Goal: Task Accomplishment & Management: Manage account settings

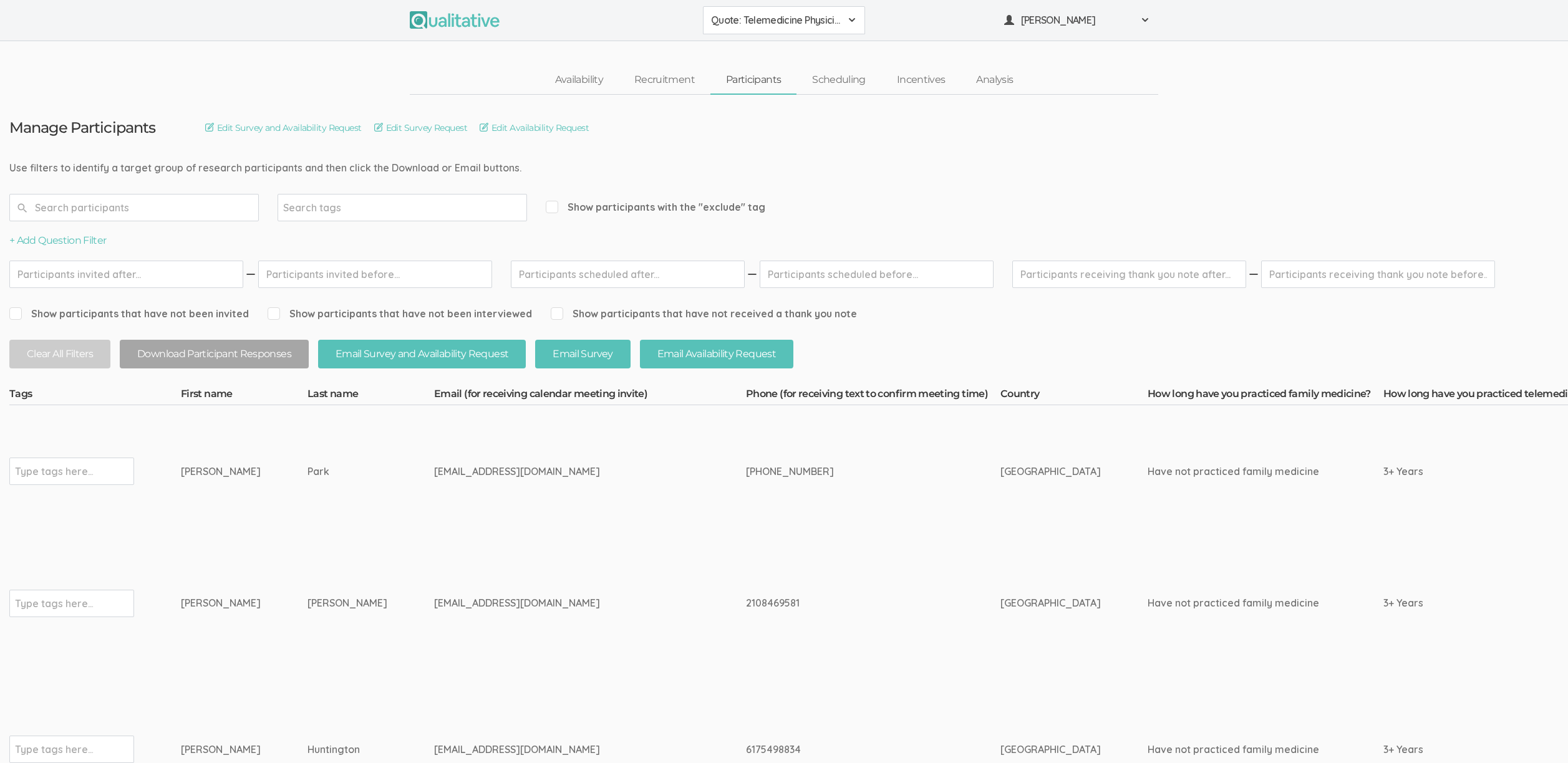
click at [348, 457] on td "Park" at bounding box center [370, 471] width 127 height 132
drag, startPoint x: 374, startPoint y: 467, endPoint x: 503, endPoint y: 470, distance: 129.0
click at [503, 470] on div "dr_charlespark@hotmail.com" at bounding box center [566, 471] width 265 height 14
click at [503, 471] on div "dr_charlespark@hotmail.com" at bounding box center [566, 471] width 265 height 14
drag, startPoint x: 455, startPoint y: 475, endPoint x: 363, endPoint y: 477, distance: 92.0
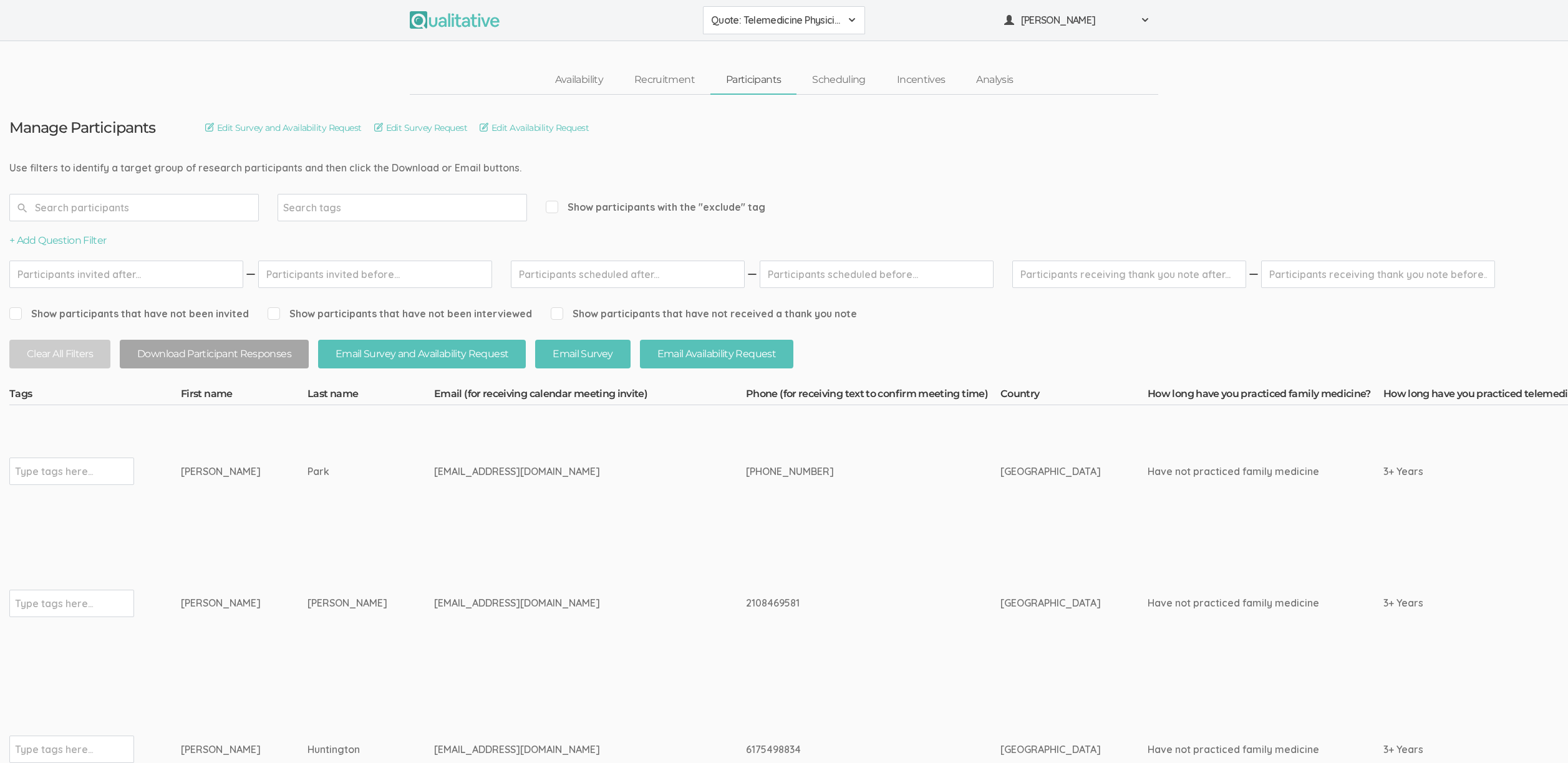
click at [434, 477] on div "dr_charlespark@hotmail.com" at bounding box center [566, 471] width 265 height 14
click at [434, 477] on div "[EMAIL_ADDRESS][DOMAIN_NAME]" at bounding box center [566, 471] width 265 height 14
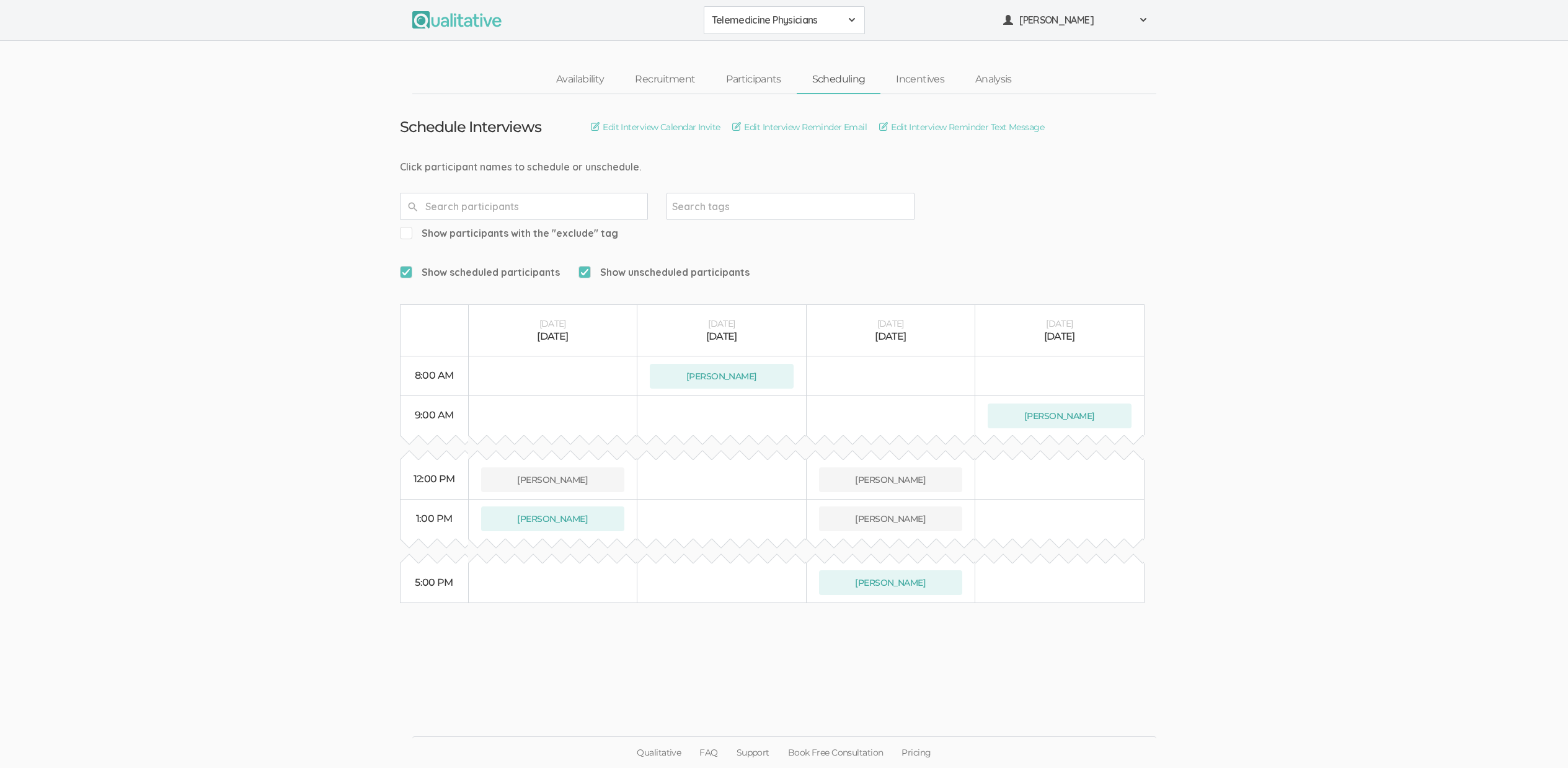
click at [698, 680] on ui-view "Qualitative FAQ Support Book Free Consultation Pricing" at bounding box center [784, 722] width 1568 height 94
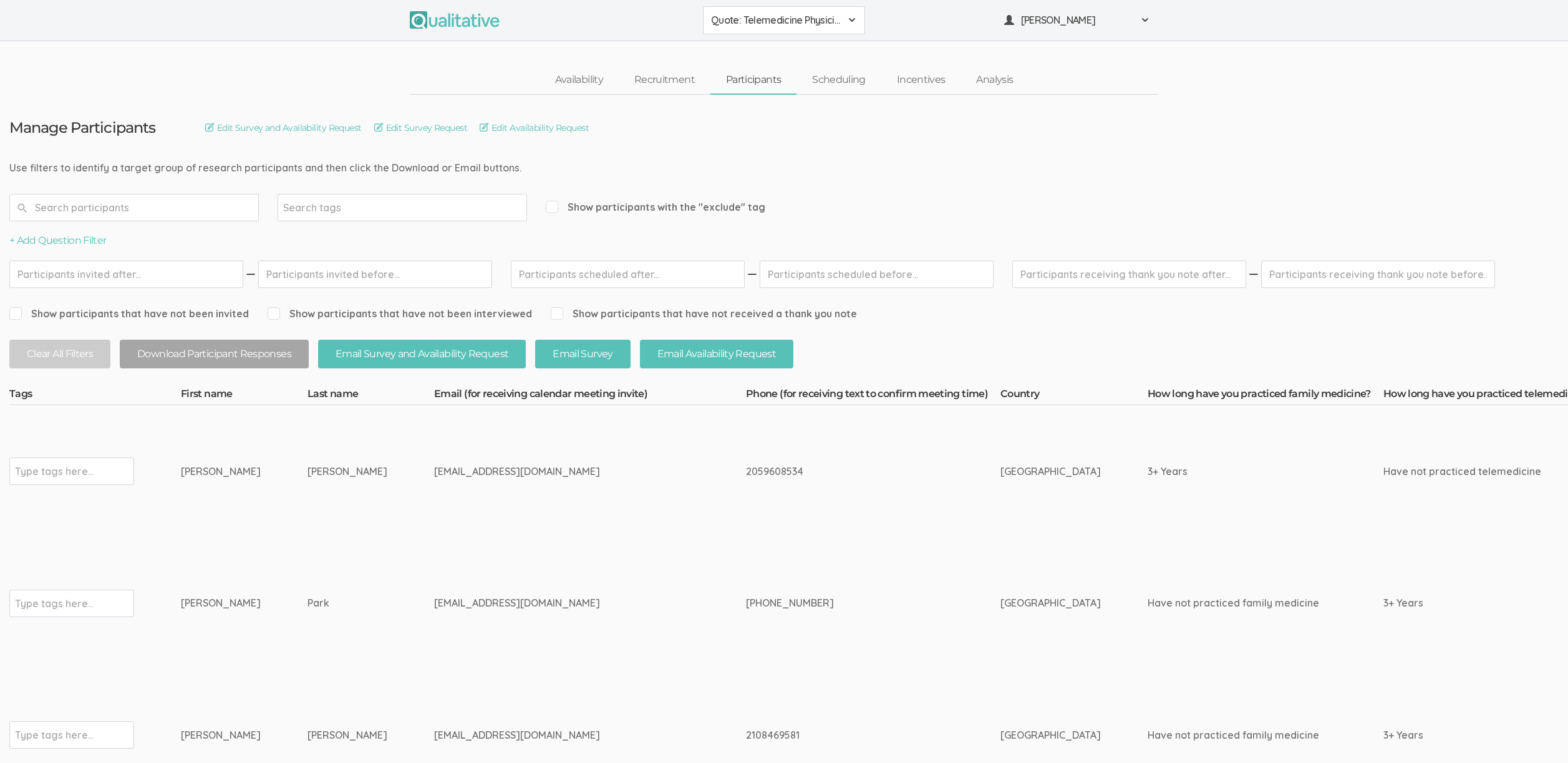
click at [321, 526] on td "Shah" at bounding box center [370, 471] width 127 height 132
drag, startPoint x: 295, startPoint y: 468, endPoint x: 147, endPoint y: 471, distance: 148.0
copy tr "Type tags here... Harshal Shah"
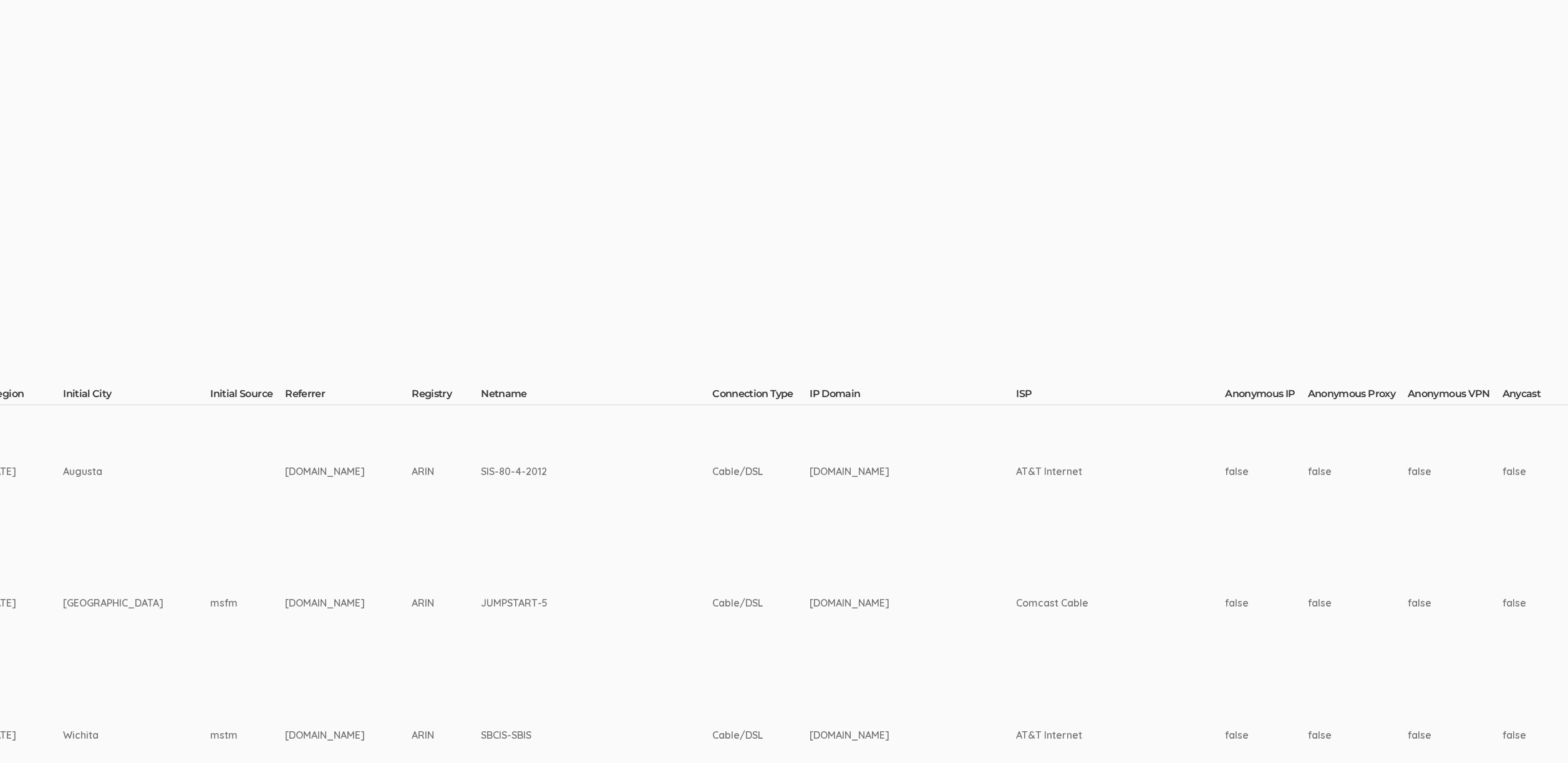
scroll to position [0, 4564]
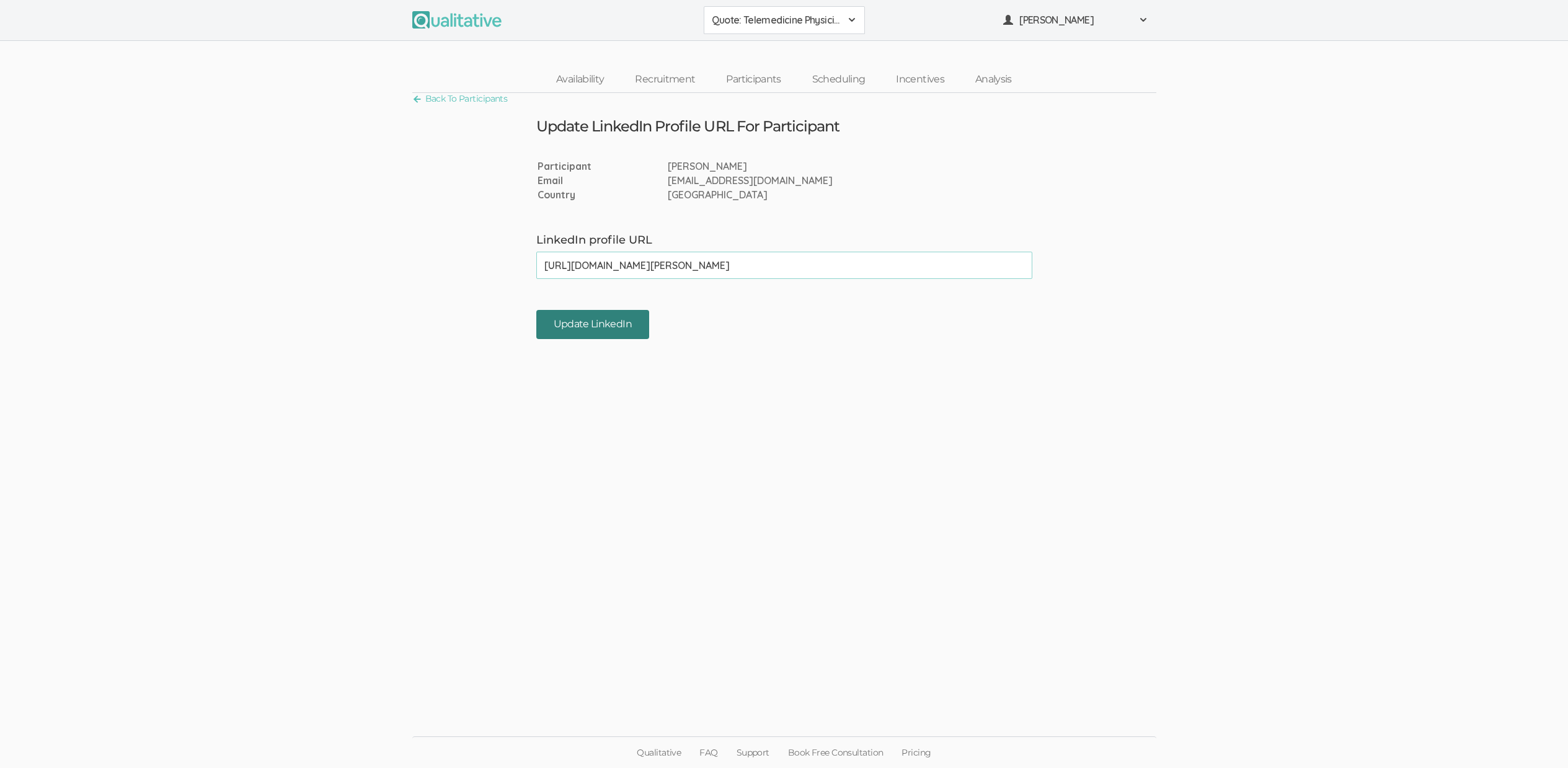
type input "[URL][DOMAIN_NAME][PERSON_NAME]"
click at [575, 325] on input "Update LinkedIn" at bounding box center [593, 324] width 113 height 29
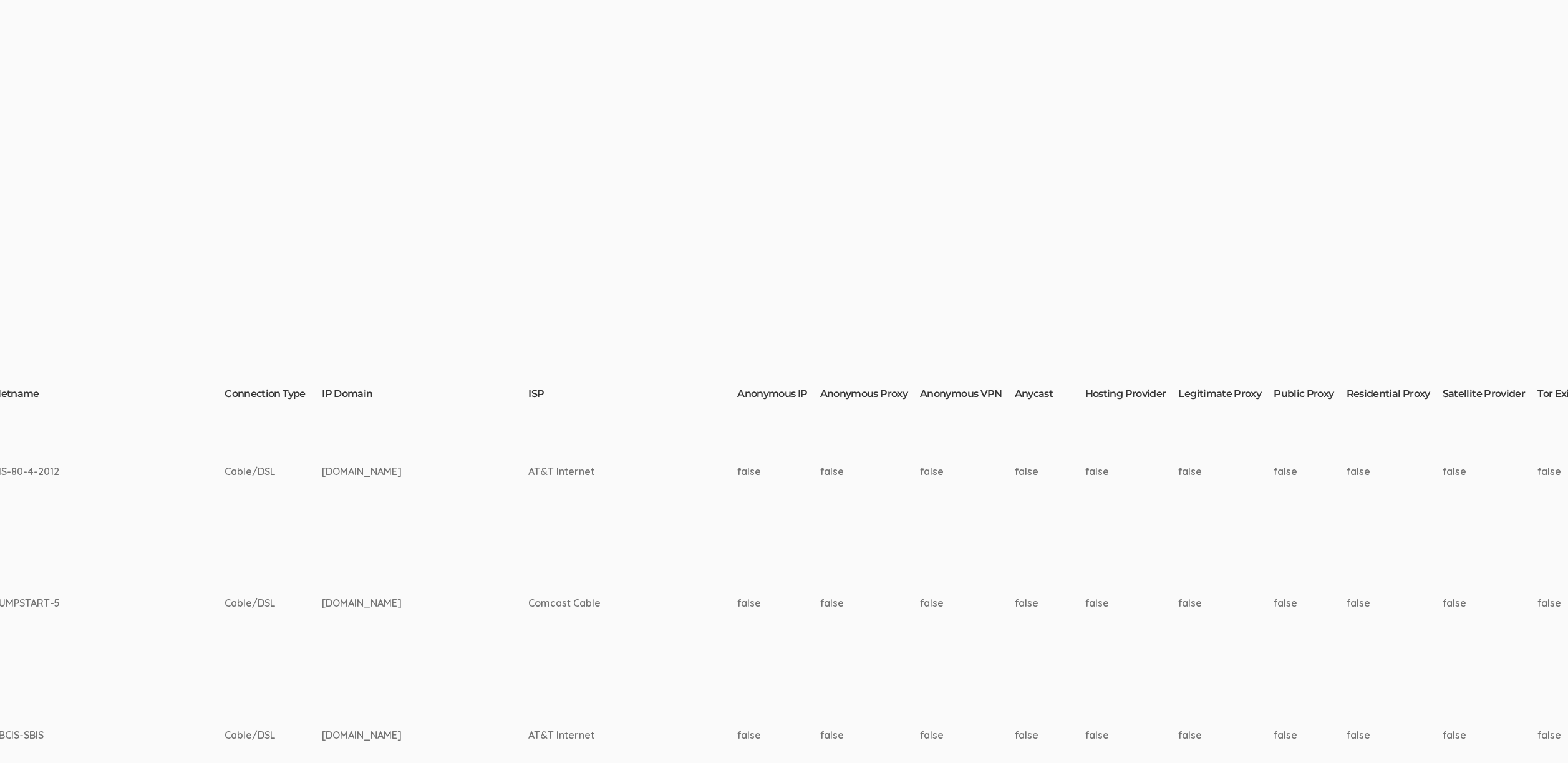
scroll to position [0, 4564]
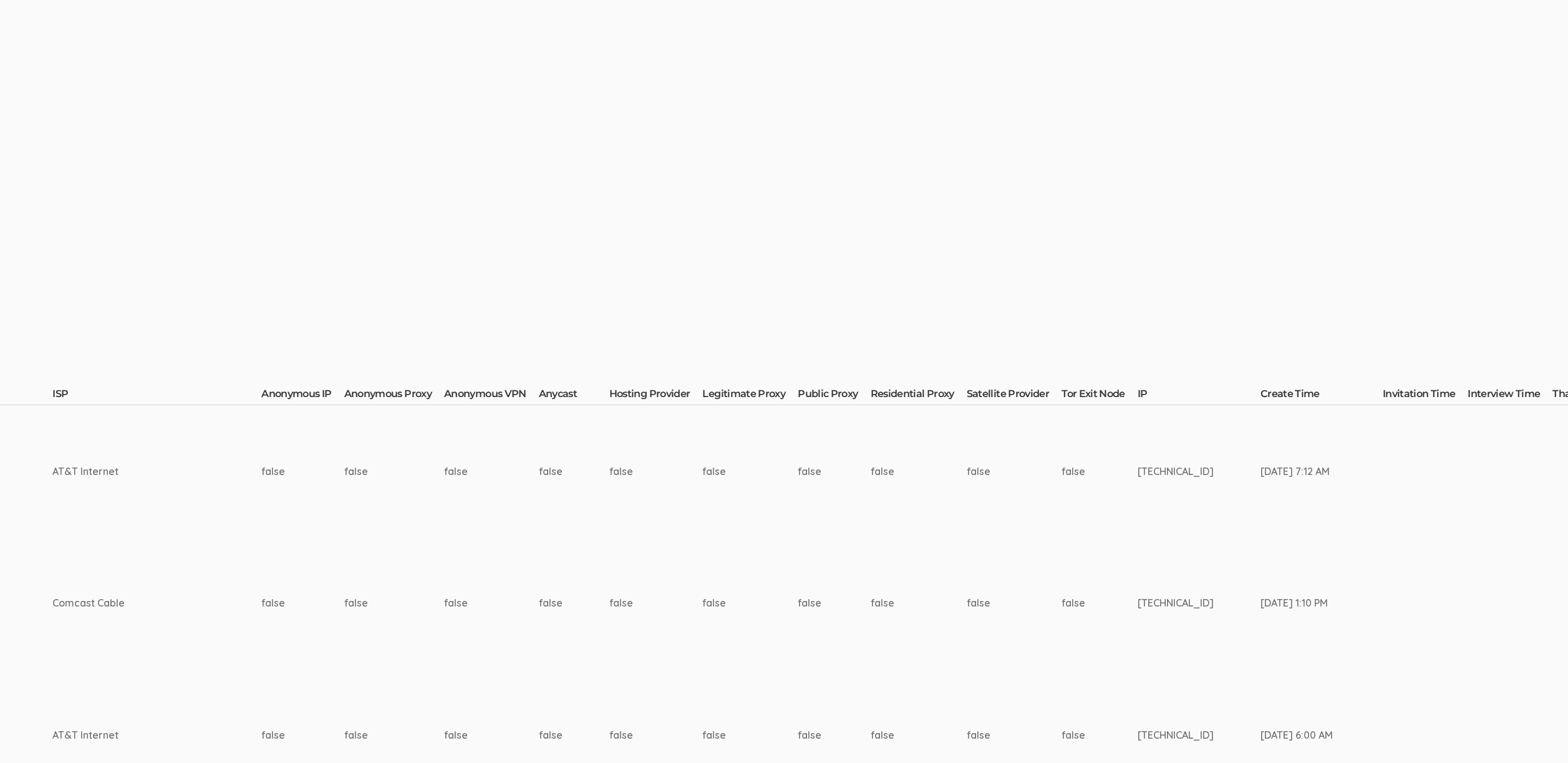
click at [1137, 469] on td "107.218.255.111" at bounding box center [1198, 471] width 123 height 132
copy td "107.218.255.111"
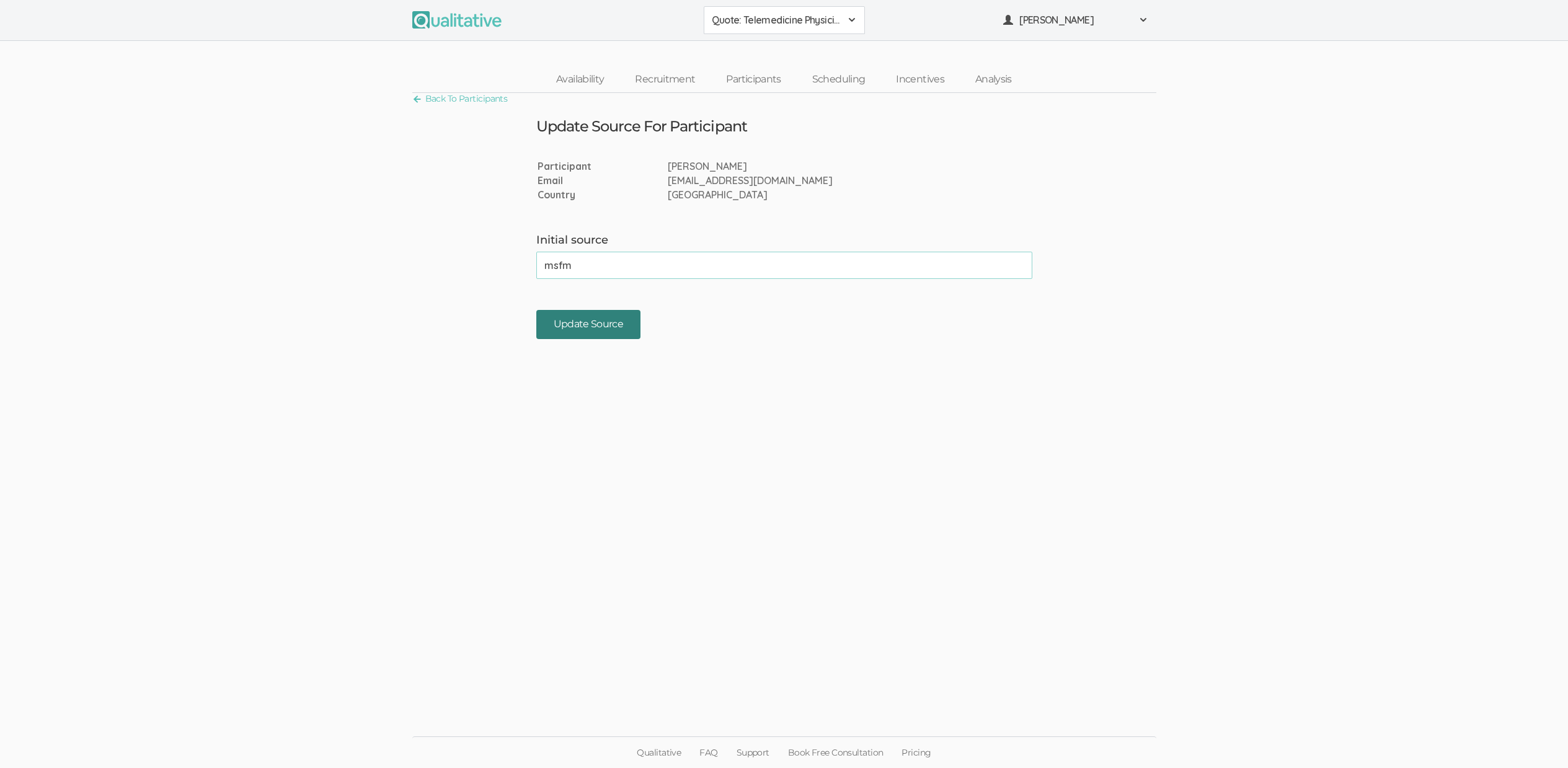
type input "msfm"
click at [626, 334] on input "Update Source" at bounding box center [589, 324] width 105 height 29
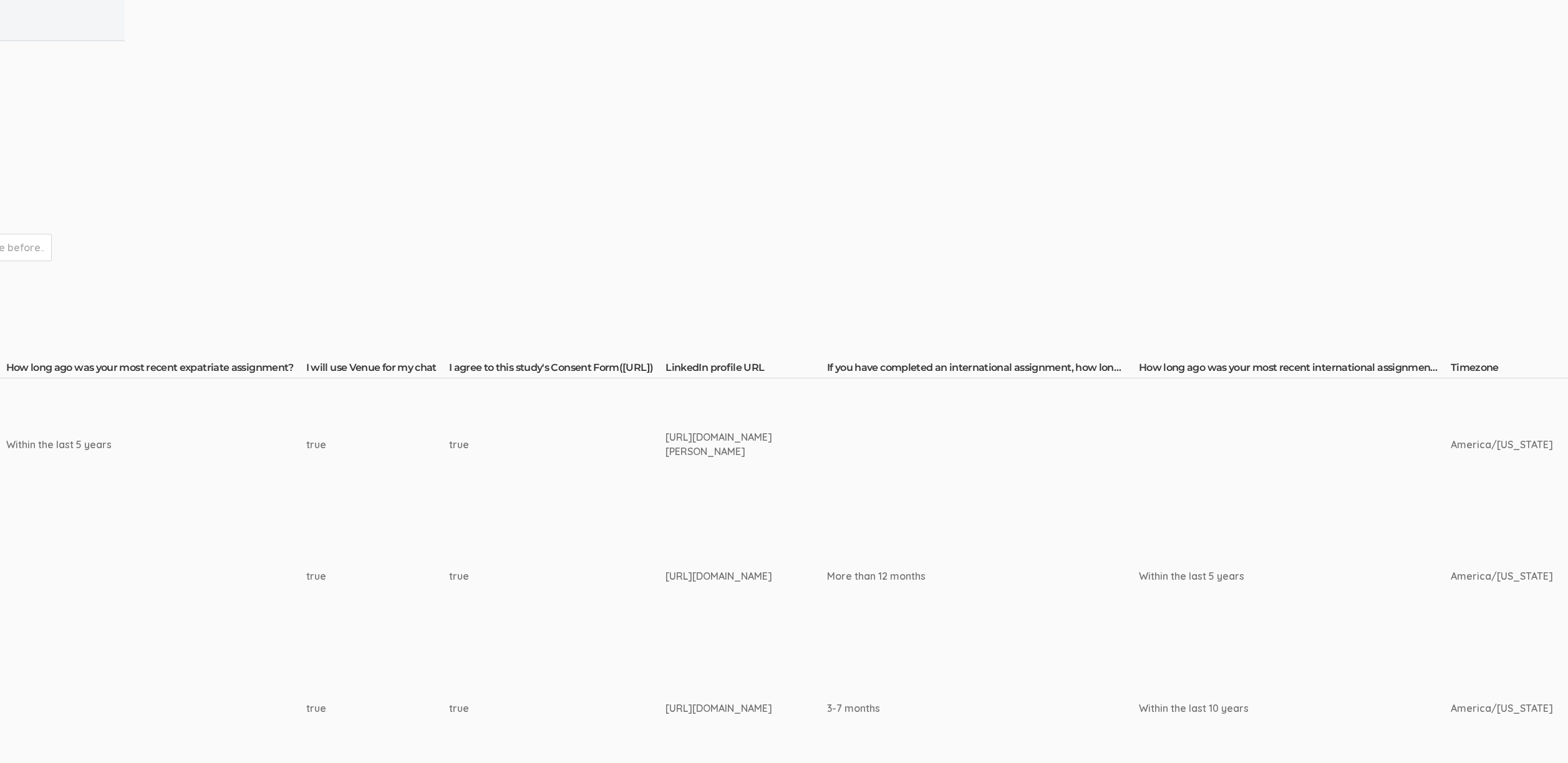
scroll to position [0, 1444]
click at [726, 444] on div "https://www.linkedin.com/in/alejandro-gomez-12a136b/" at bounding box center [722, 444] width 115 height 29
copy td "https://www.linkedin.com/in/alejandro-gomez-12a136b/"
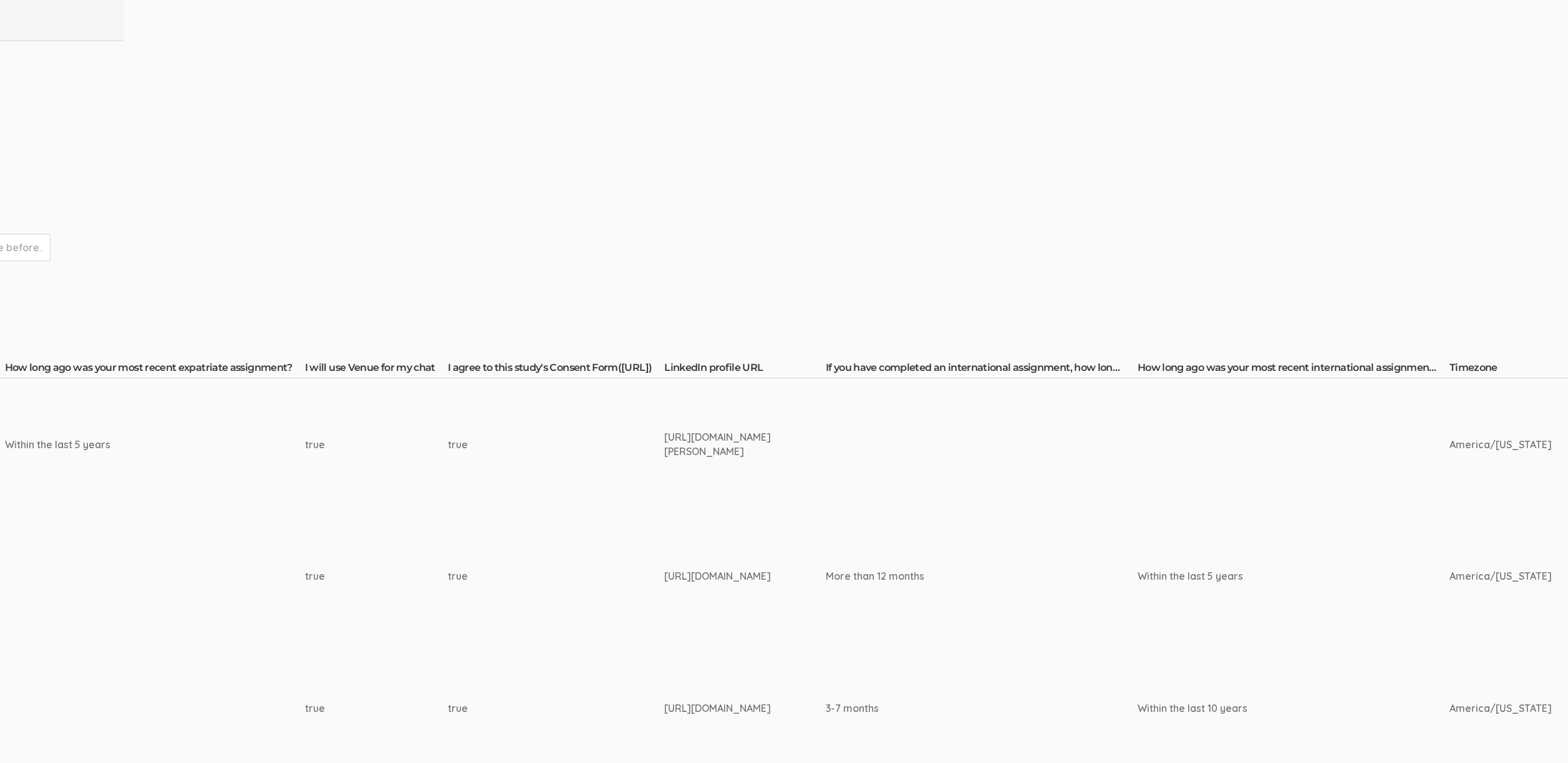
click at [1078, 484] on td at bounding box center [981, 444] width 312 height 132
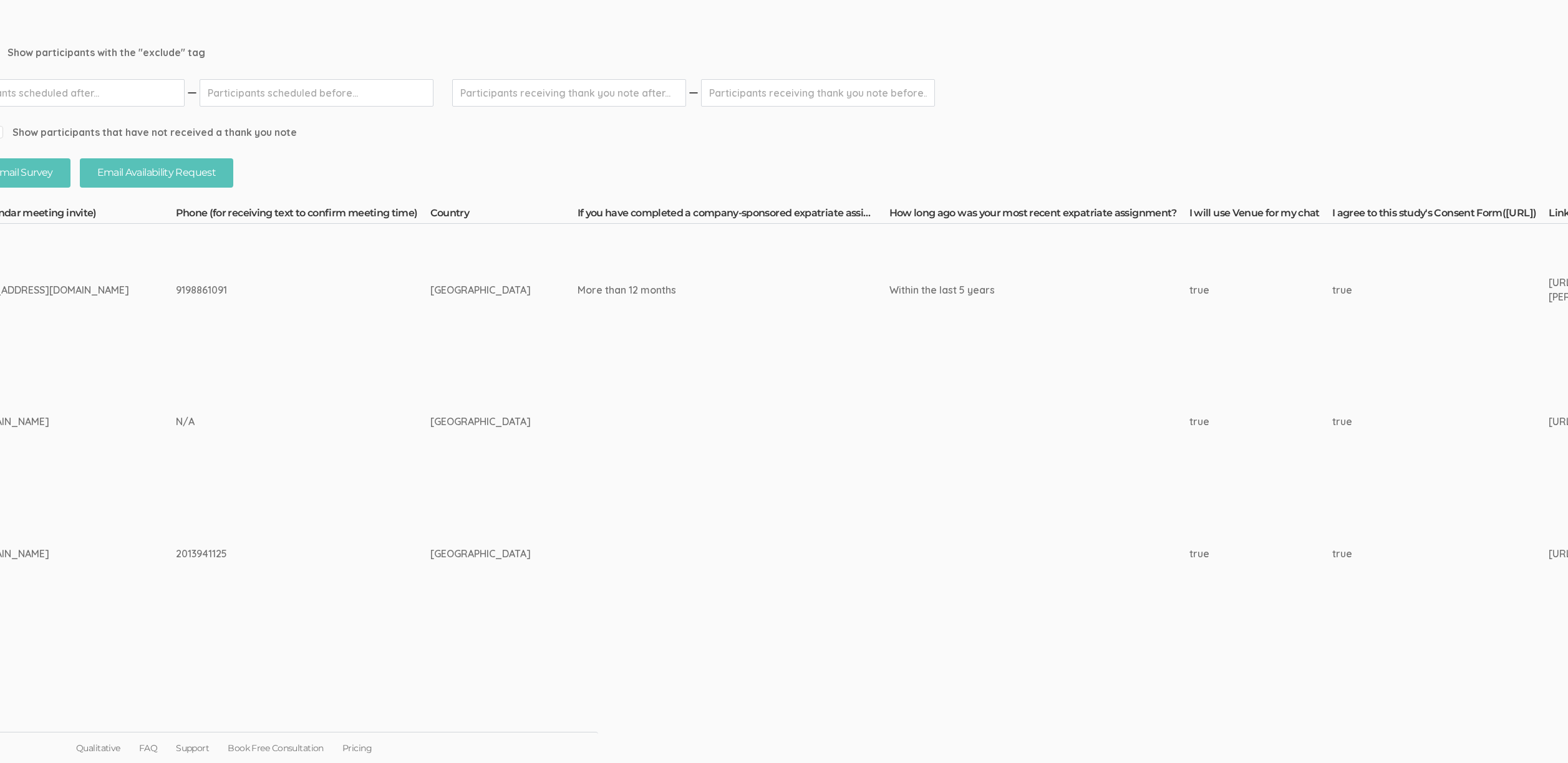
scroll to position [155, 561]
click at [620, 209] on th "If you have completed a company-sponsored expatriate assignment, how long was t…" at bounding box center [732, 215] width 312 height 18
copy th "If you have completed a company-sponsored expatriate assignment, how long was t…"
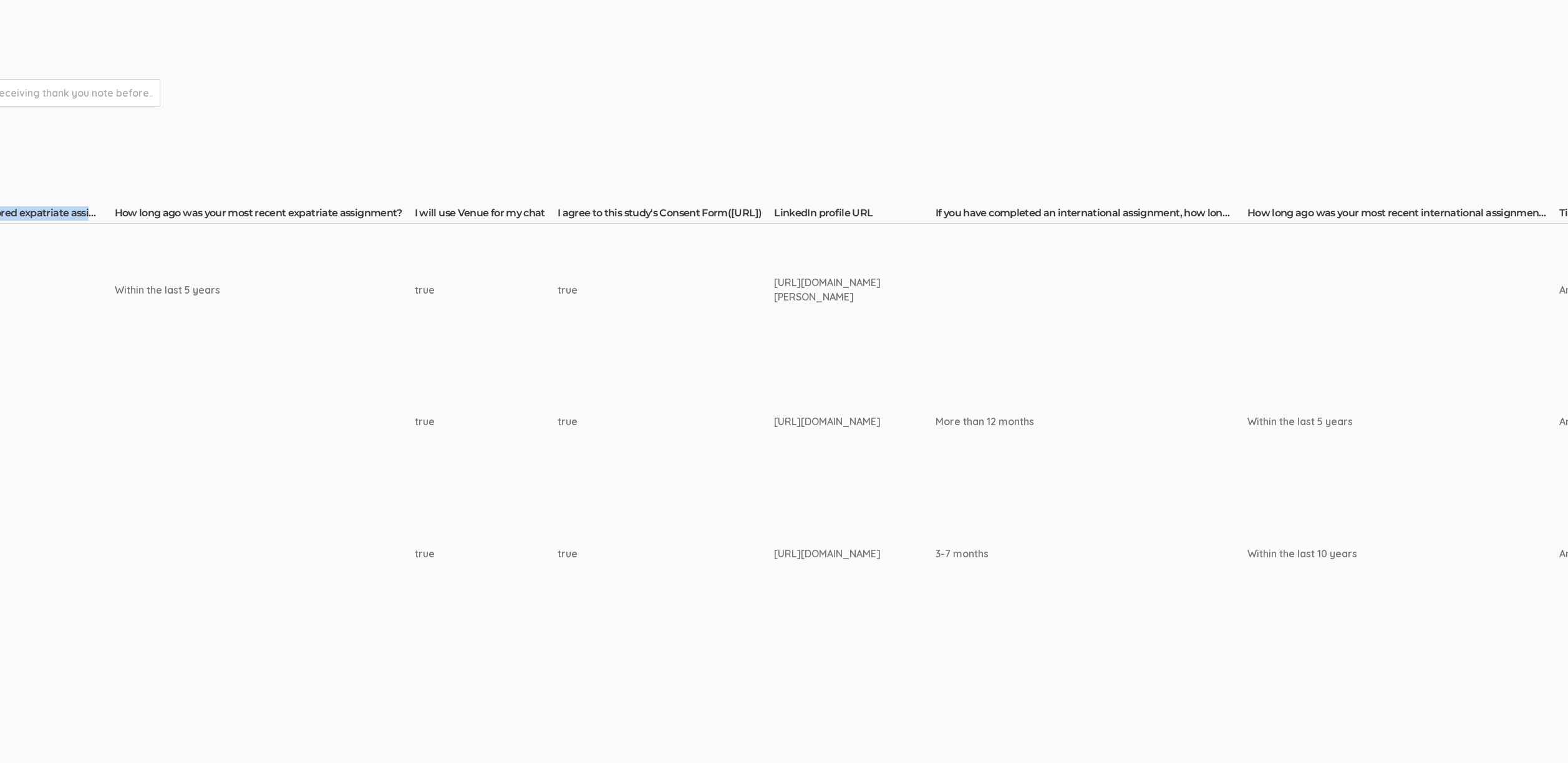
scroll to position [155, 1510]
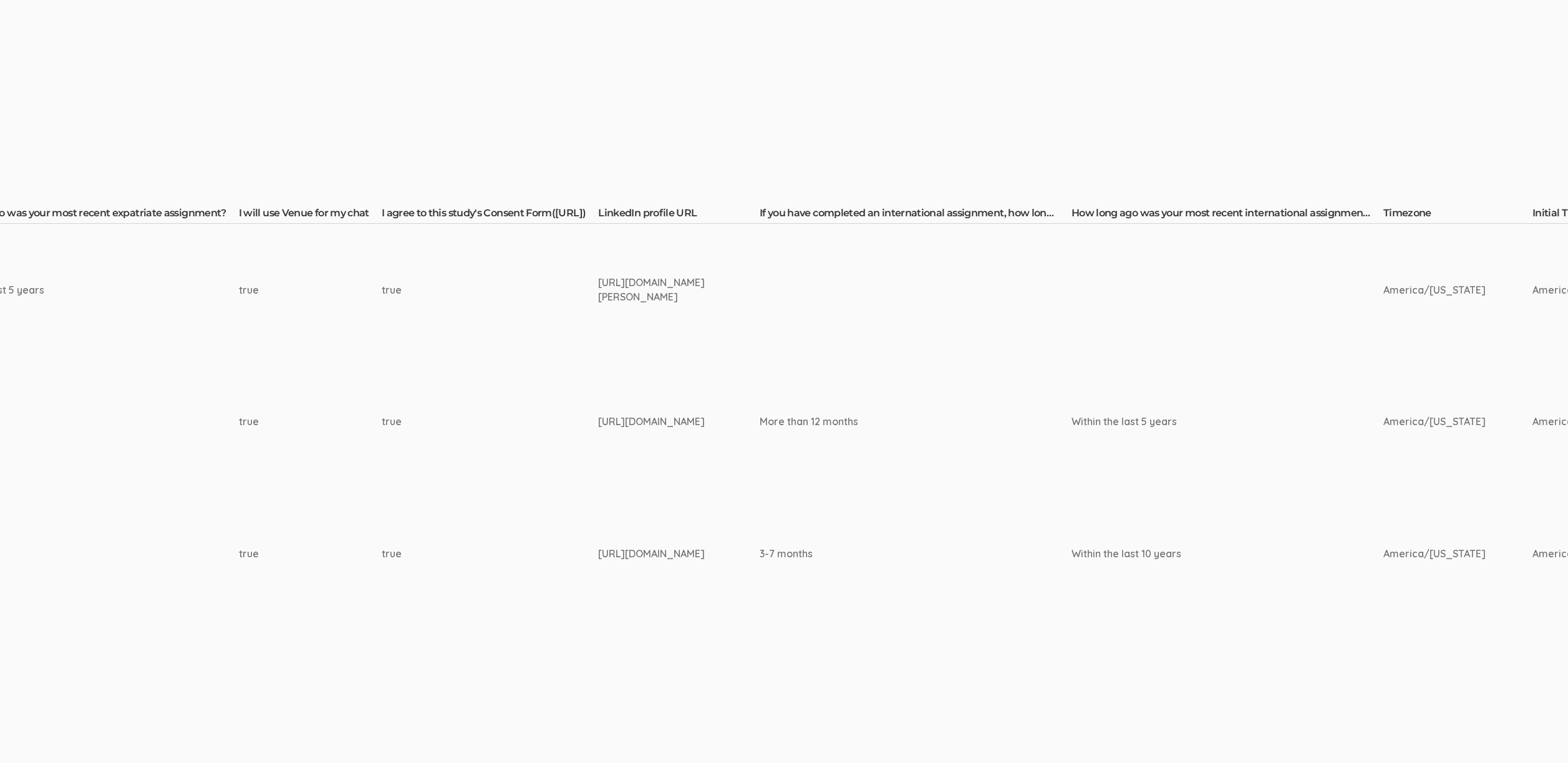
click at [976, 213] on th "If you have completed an international assignment, how long was the assignment?" at bounding box center [915, 215] width 312 height 18
click at [978, 213] on th "If you have completed an international assignment, how long was the assignment?" at bounding box center [915, 215] width 312 height 18
click at [979, 213] on th "If you have completed an international assignment, how long was the assignment?" at bounding box center [915, 215] width 312 height 18
click at [977, 216] on th "If you have completed an international assignment, how long was the assignment?" at bounding box center [915, 215] width 312 height 18
copy th "If you have completed an international assignment, how long was the assignment?"
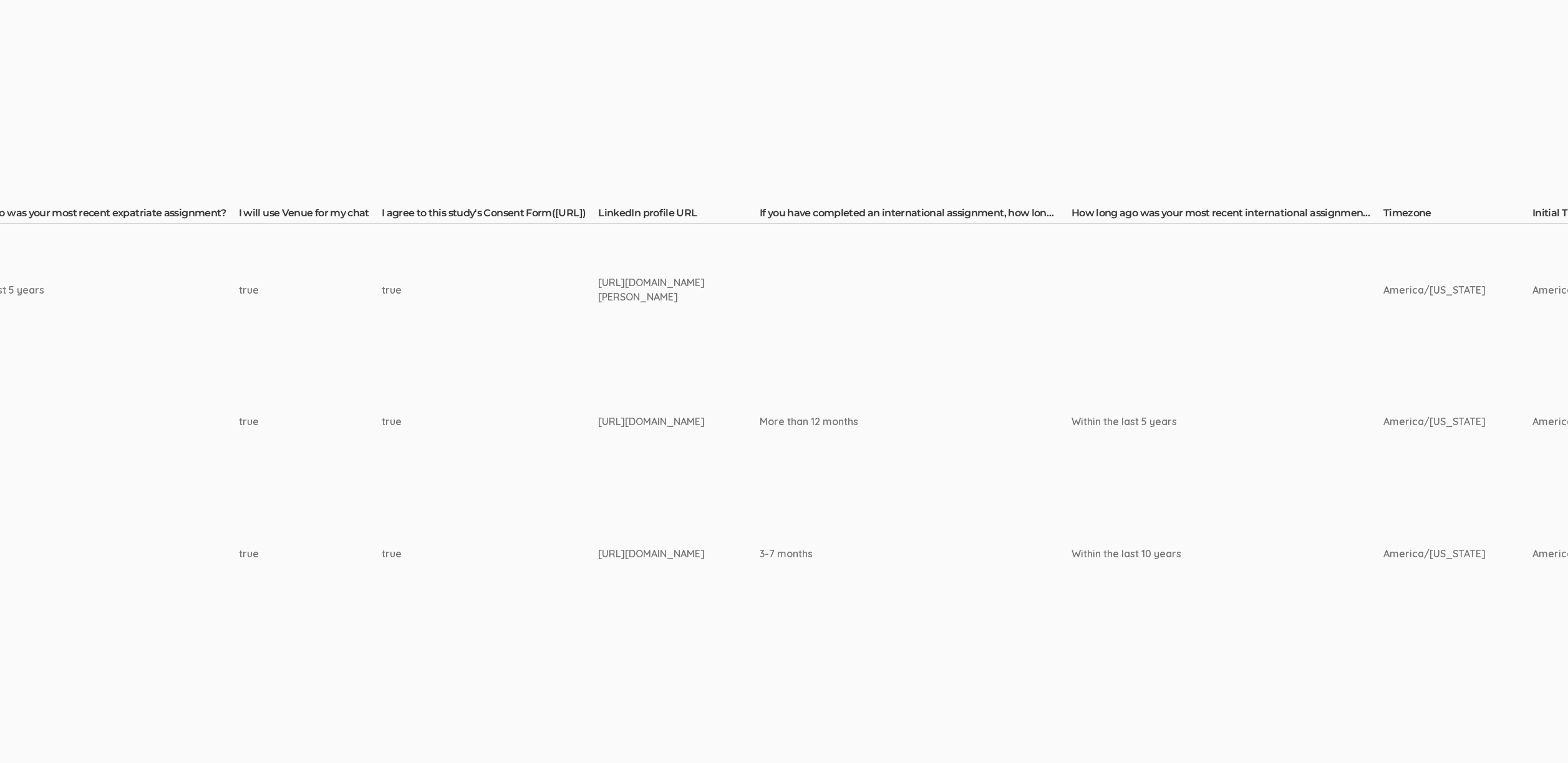
click at [759, 400] on td "https://www.linkedin.com/in/sinit-mehtsun/" at bounding box center [679, 422] width 162 height 132
